Goal: Navigation & Orientation: Understand site structure

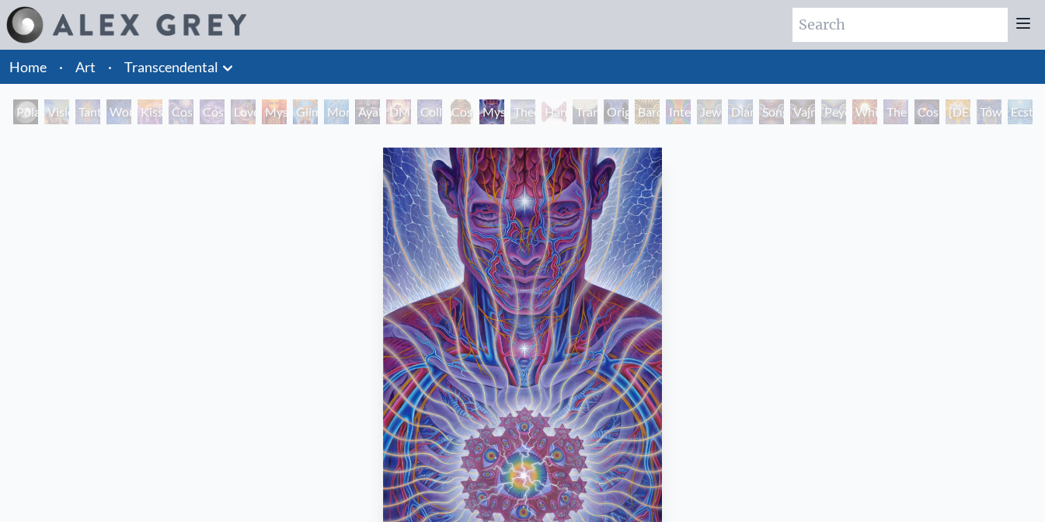
click at [82, 82] on li "Art" at bounding box center [85, 67] width 33 height 34
click at [37, 60] on link "Home" at bounding box center [27, 66] width 37 height 17
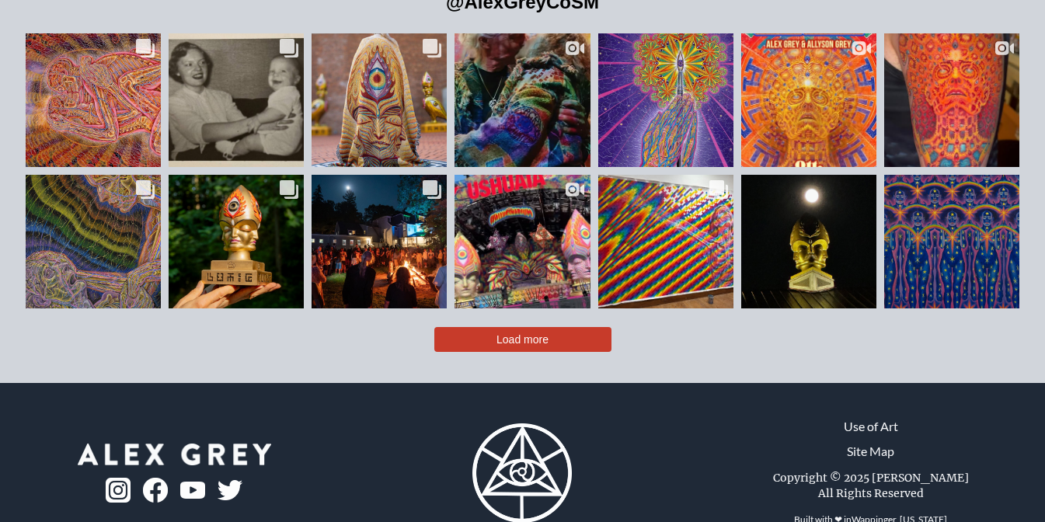
scroll to position [3370, 0]
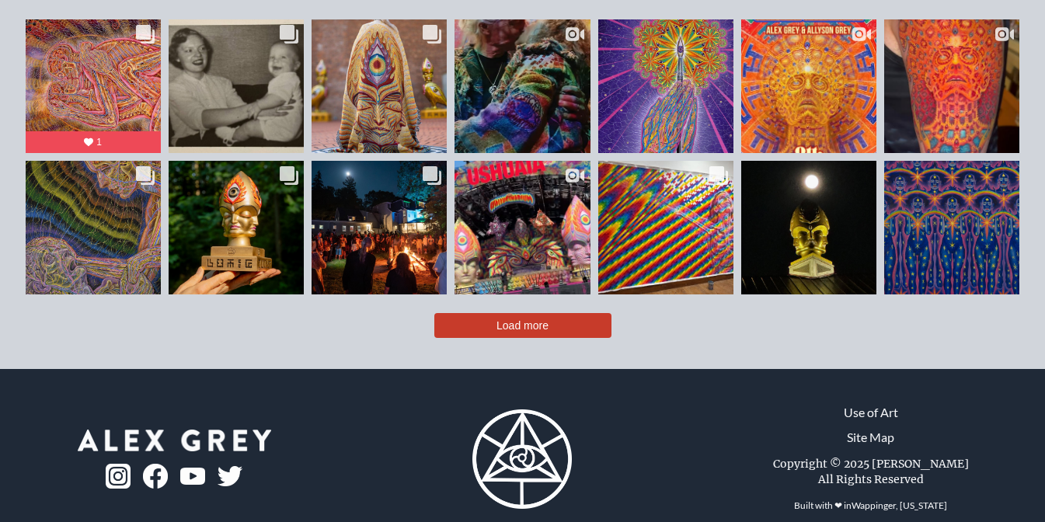
click at [454, 313] on button "Load more" at bounding box center [522, 325] width 177 height 25
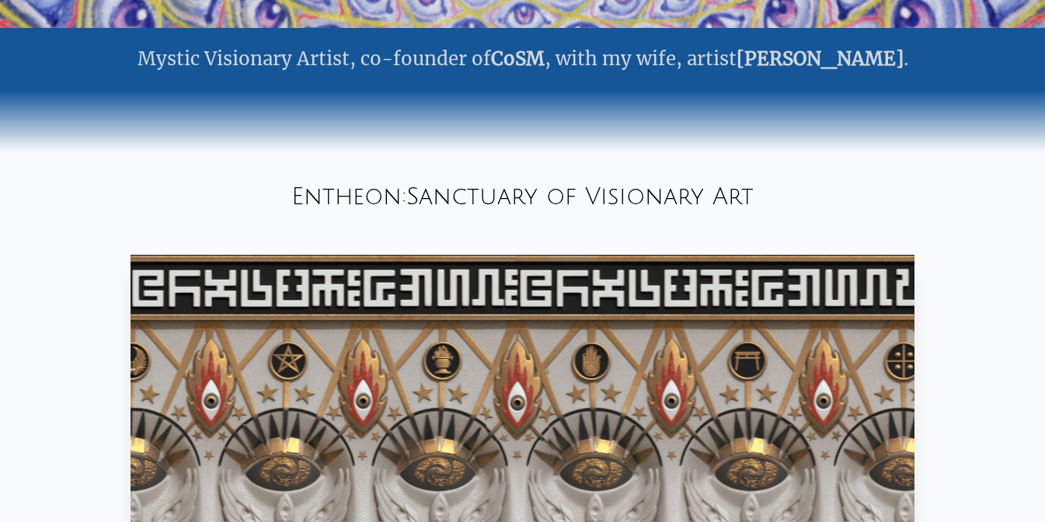
scroll to position [0, 0]
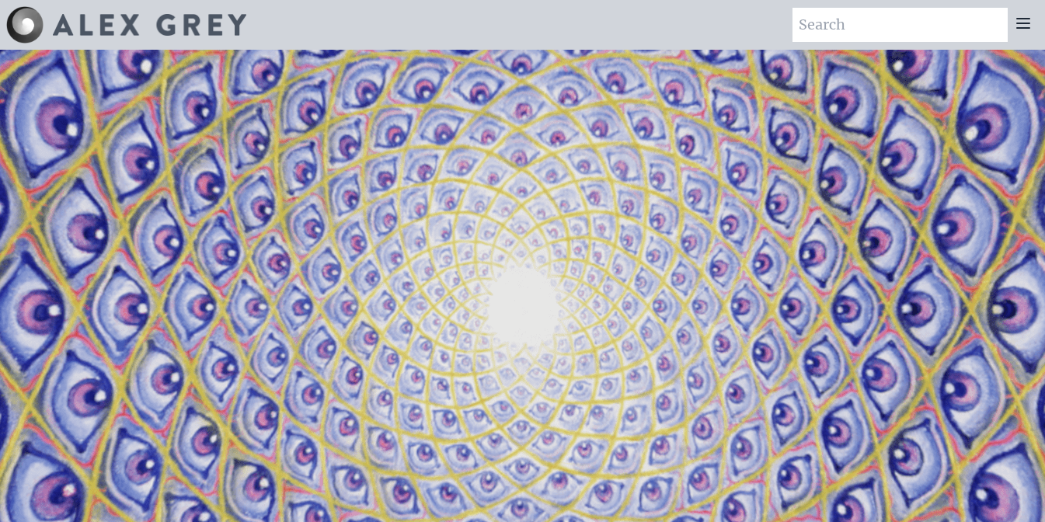
click at [1023, 22] on icon at bounding box center [1023, 23] width 19 height 19
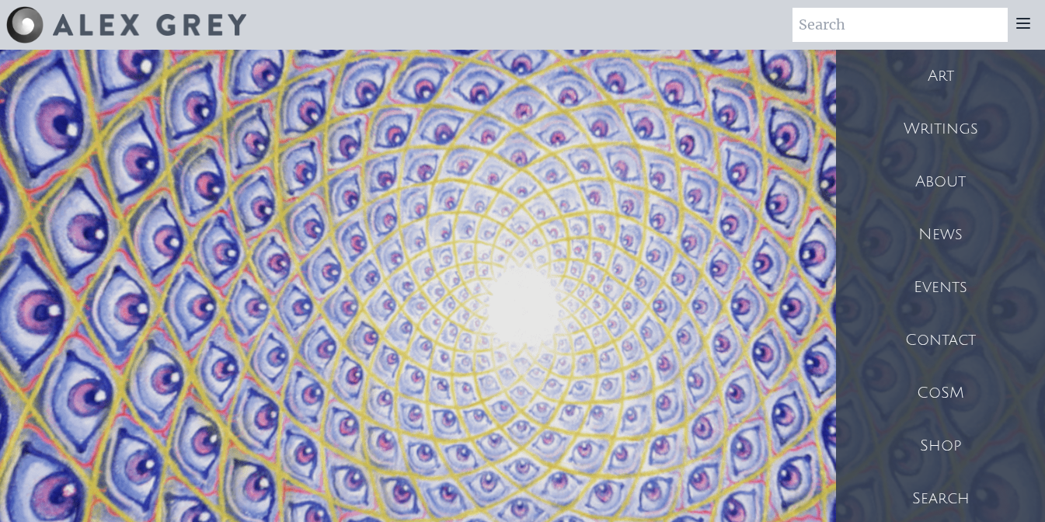
click at [962, 169] on div "About" at bounding box center [940, 181] width 209 height 53
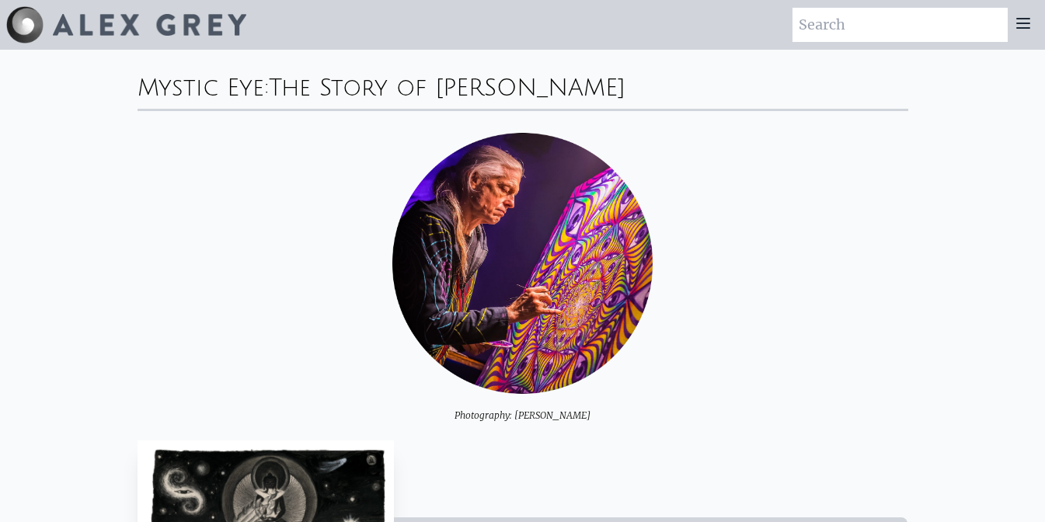
click at [1026, 27] on icon at bounding box center [1023, 23] width 12 height 9
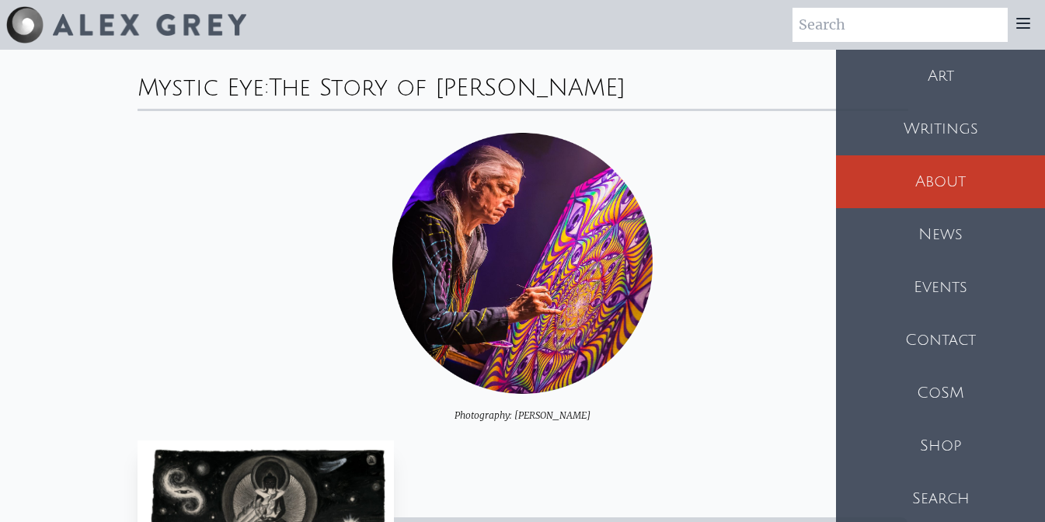
click at [960, 390] on div "CoSM" at bounding box center [940, 393] width 209 height 53
